Goal: Navigation & Orientation: Find specific page/section

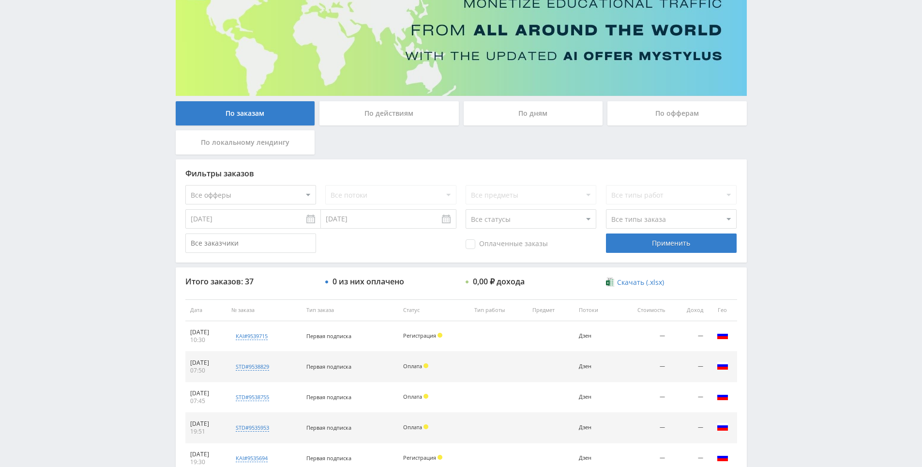
scroll to position [97, 0]
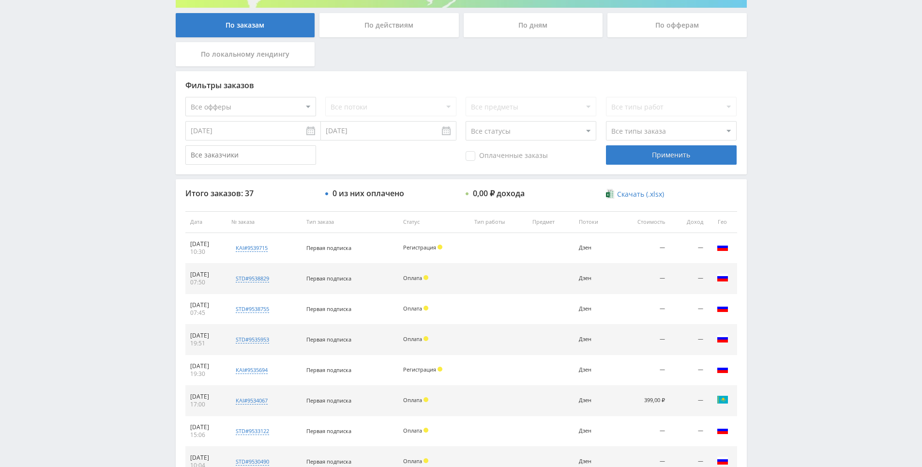
drag, startPoint x: 817, startPoint y: 287, endPoint x: 814, endPoint y: 305, distance: 17.7
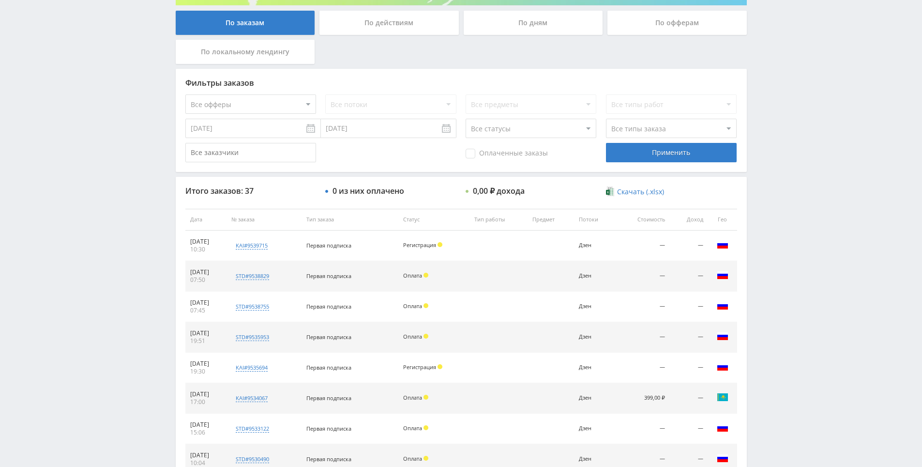
drag, startPoint x: 813, startPoint y: 303, endPoint x: 805, endPoint y: 287, distance: 18.4
click at [787, 245] on div "Telegram-канал Инструменты База знаний Ваш менеджер: Alex Alex Online @edugram_…" at bounding box center [461, 219] width 922 height 813
click at [793, 262] on div "Telegram-канал Инструменты База знаний Ваш менеджер: Alex Alex Online @edugram_…" at bounding box center [461, 219] width 922 height 813
click at [794, 265] on div "Telegram-канал Инструменты База знаний Ваш менеджер: Alex Alex Online @edugram_…" at bounding box center [461, 219] width 922 height 813
click at [784, 241] on div "Telegram-канал Инструменты База знаний Ваш менеджер: Alex Alex Online @edugram_…" at bounding box center [461, 219] width 922 height 813
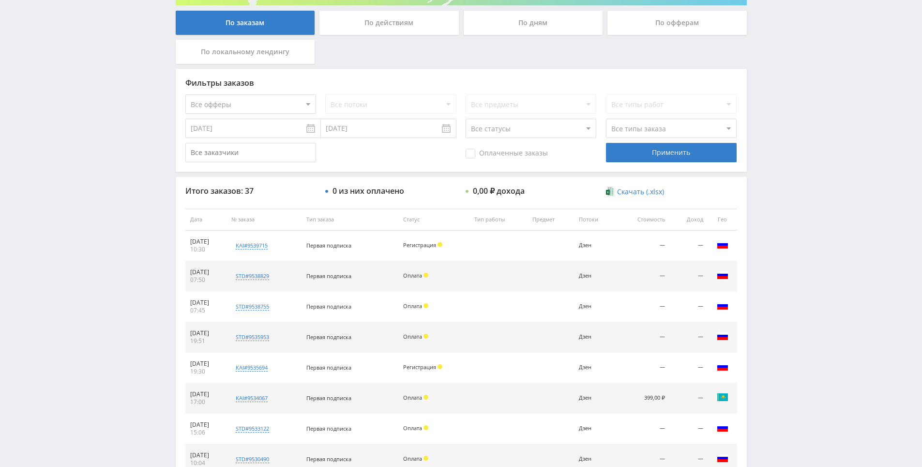
drag, startPoint x: 784, startPoint y: 241, endPoint x: 769, endPoint y: 210, distance: 34.2
click at [769, 210] on div "Telegram-канал Инструменты База знаний Ваш менеджер: Alex Alex Online @edugram_…" at bounding box center [461, 219] width 922 height 813
